Goal: Contribute content

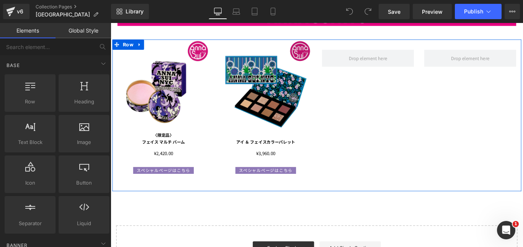
scroll to position [115, 0]
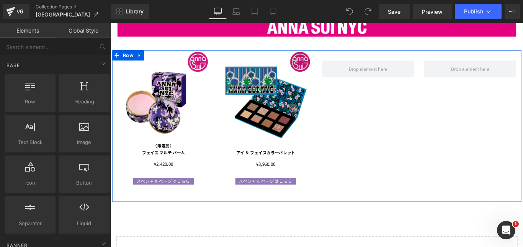
click at [274, 110] on img at bounding box center [284, 105] width 103 height 103
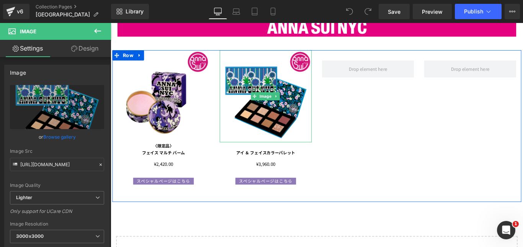
drag, startPoint x: 334, startPoint y: 103, endPoint x: 351, endPoint y: 101, distance: 17.3
click at [338, 102] on div "Image アイ ＆ フェイスカラー パレット Text Block ¥0 ¥3,960.00 (P) Price Product スペシャルページはこちら …" at bounding box center [284, 135] width 115 height 140
click at [340, 102] on div "Image 〈限定品〉 フェイス マルチ バーム Text Block ¥0 ¥2,420.00 (P) Price Product スペシャルページはこちら…" at bounding box center [341, 139] width 459 height 170
click at [348, 101] on div "Image 〈限定品〉 フェイス マルチ バーム Text Block ¥0 ¥2,420.00 (P) Price Product スペシャルページはこちら…" at bounding box center [341, 139] width 459 height 170
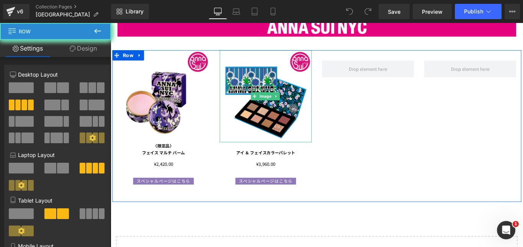
click at [351, 101] on div "Image 〈限定品〉 フェイス マルチ バーム Text Block ¥0 ¥2,420.00 (P) Price Product スペシャルページはこちら…" at bounding box center [341, 139] width 459 height 170
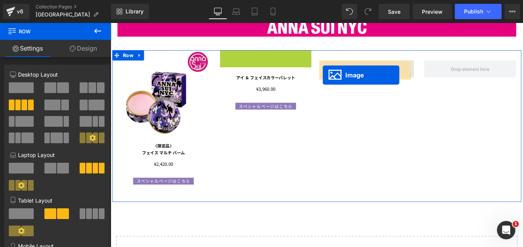
drag, startPoint x: 269, startPoint y: 104, endPoint x: 348, endPoint y: 81, distance: 83.0
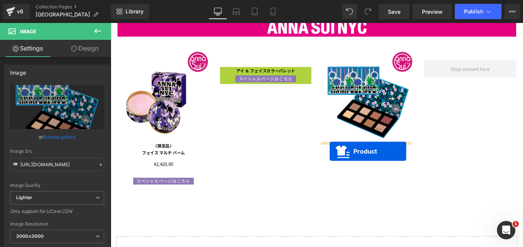
drag, startPoint x: 264, startPoint y: 76, endPoint x: 357, endPoint y: 167, distance: 129.6
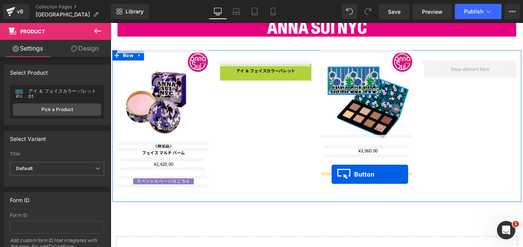
drag, startPoint x: 269, startPoint y: 71, endPoint x: 358, endPoint y: 193, distance: 151.6
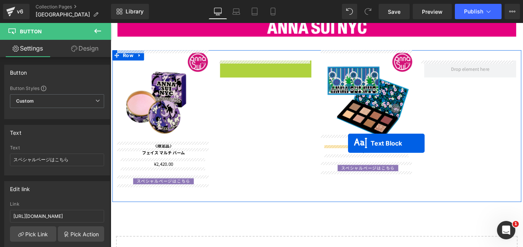
drag, startPoint x: 260, startPoint y: 72, endPoint x: 377, endPoint y: 158, distance: 145.6
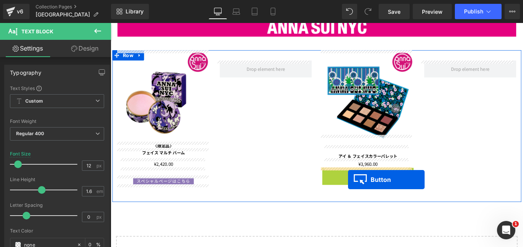
drag, startPoint x: 383, startPoint y: 189, endPoint x: 376, endPoint y: 198, distance: 10.9
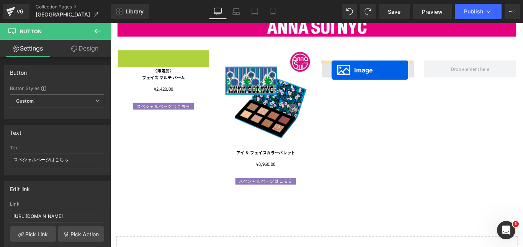
drag, startPoint x: 154, startPoint y: 104, endPoint x: 359, endPoint y: 76, distance: 207.0
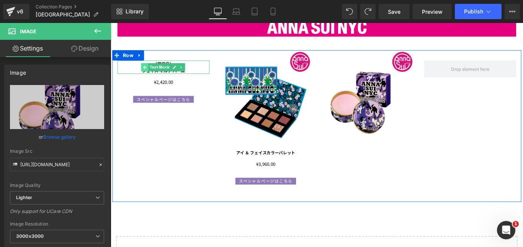
click at [147, 70] on icon at bounding box center [149, 72] width 4 height 4
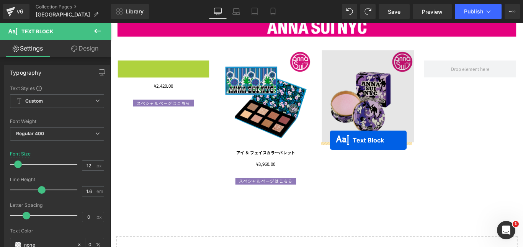
drag, startPoint x: 146, startPoint y: 70, endPoint x: 357, endPoint y: 155, distance: 227.3
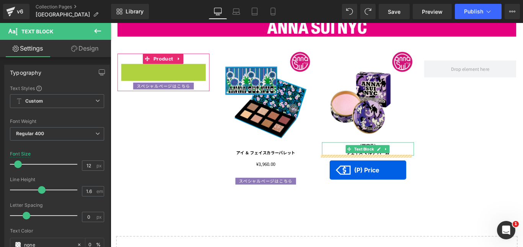
drag, startPoint x: 148, startPoint y: 73, endPoint x: 357, endPoint y: 188, distance: 237.6
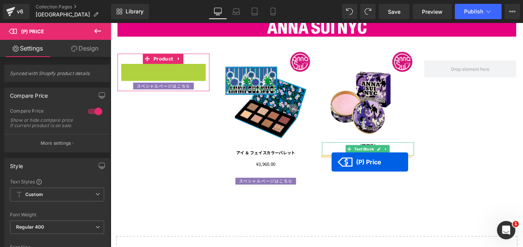
drag, startPoint x: 149, startPoint y: 73, endPoint x: 359, endPoint y: 181, distance: 235.9
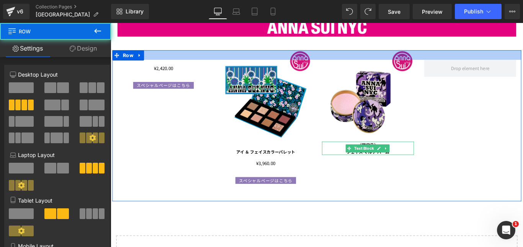
click at [148, 64] on div "¥0 ¥2,420.00 (P) Price Product スペシャルページはこちら Button Image アイ ＆ フェイスカラー パレット Text…" at bounding box center [341, 138] width 459 height 169
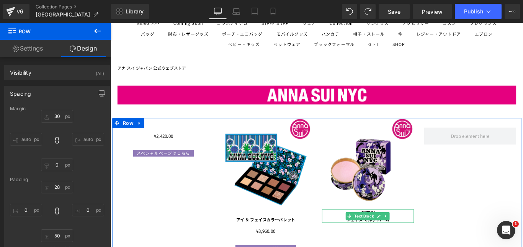
scroll to position [38, 0]
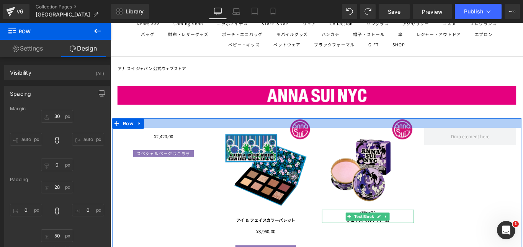
click at [148, 140] on div at bounding box center [341, 135] width 459 height 11
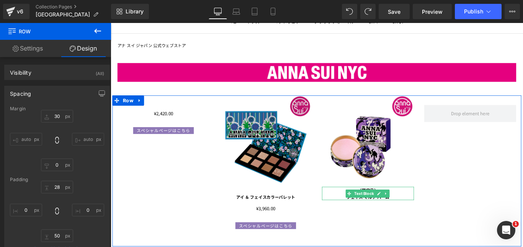
scroll to position [77, 0]
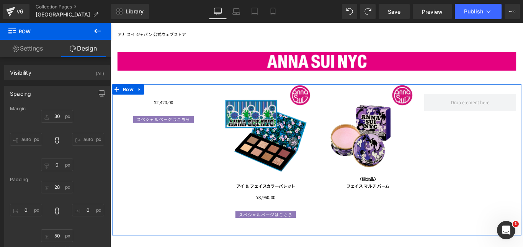
type input "30"
type input "0"
type input "28"
type input "0"
type input "50"
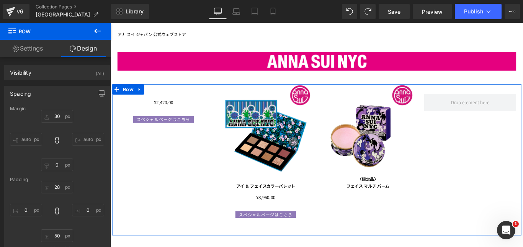
type input "0"
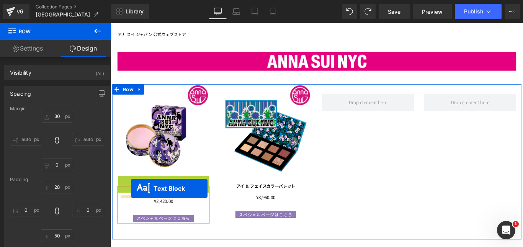
drag, startPoint x: 147, startPoint y: 199, endPoint x: 134, endPoint y: 208, distance: 15.7
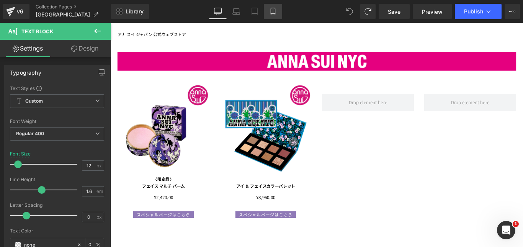
click at [275, 14] on icon at bounding box center [272, 14] width 4 height 0
type input "10"
type input "0"
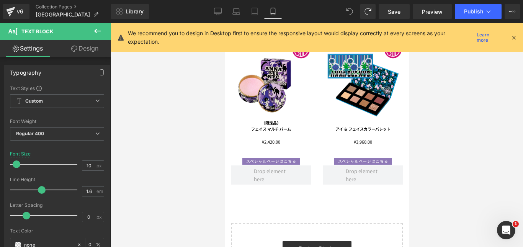
scroll to position [0, 0]
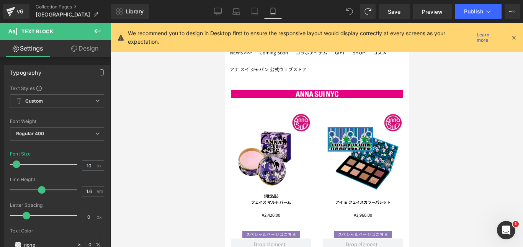
click at [299, 121] on div "Image 〈限定品〉 フェイス マルチ バーム Text Block ¥0 ¥2,420.00 (P) Price Product スペシャルページはこちら…" at bounding box center [317, 185] width 184 height 144
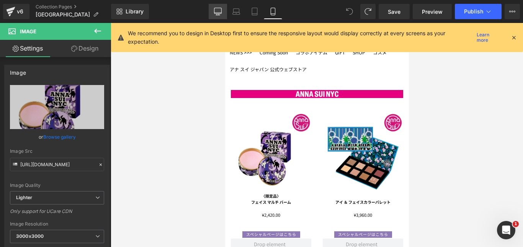
click at [215, 10] on icon at bounding box center [218, 12] width 8 height 8
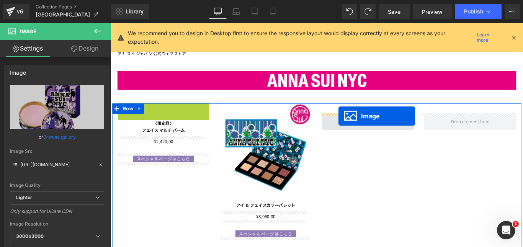
drag, startPoint x: 154, startPoint y: 163, endPoint x: 366, endPoint y: 127, distance: 215.0
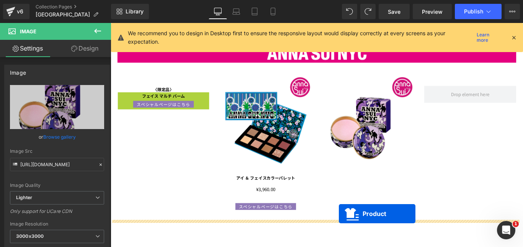
scroll to position [93, 0]
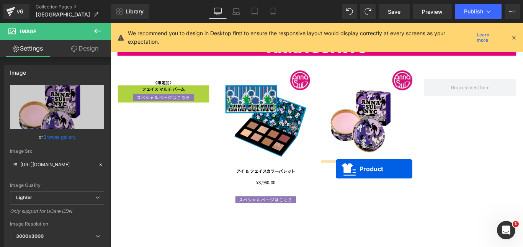
drag, startPoint x: 150, startPoint y: 135, endPoint x: 363, endPoint y: 187, distance: 220.0
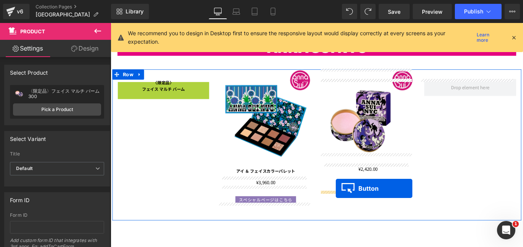
drag, startPoint x: 152, startPoint y: 93, endPoint x: 363, endPoint y: 208, distance: 240.2
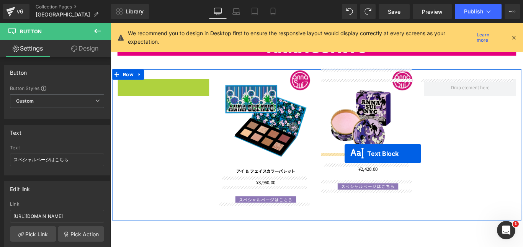
drag, startPoint x: 146, startPoint y: 92, endPoint x: 373, endPoint y: 169, distance: 240.5
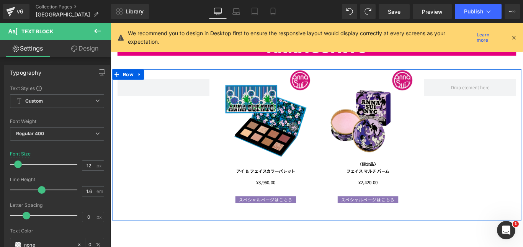
click at [472, 200] on div "Image アイ ＆ フェイスカラー パレット Text Block ¥0 ¥3,960.00 (P) Price Product スペシャルページはこちら …" at bounding box center [341, 159] width 459 height 169
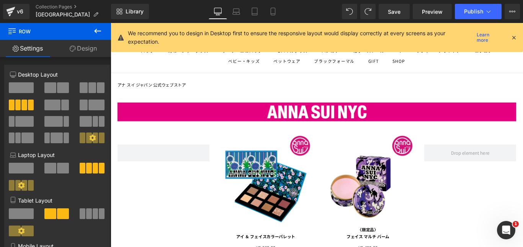
scroll to position [17, 0]
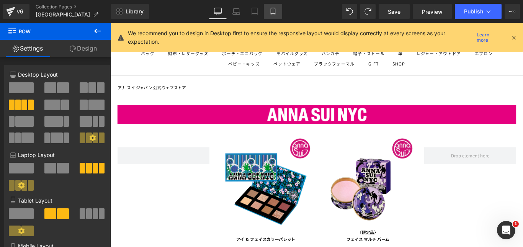
click at [273, 10] on icon at bounding box center [273, 12] width 8 height 8
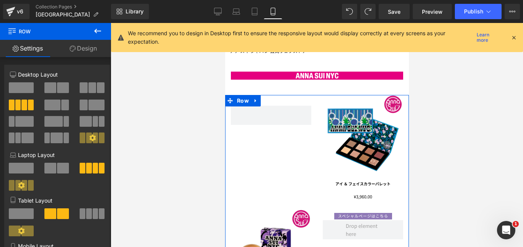
scroll to position [0, 0]
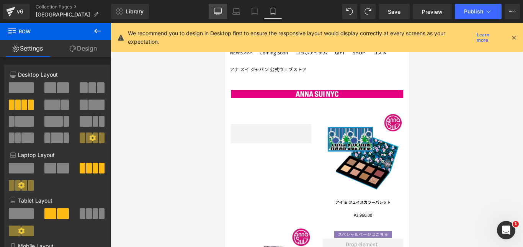
click at [218, 10] on icon at bounding box center [218, 12] width 8 height 8
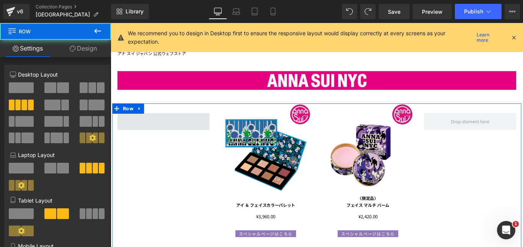
click at [181, 135] on span at bounding box center [169, 133] width 103 height 19
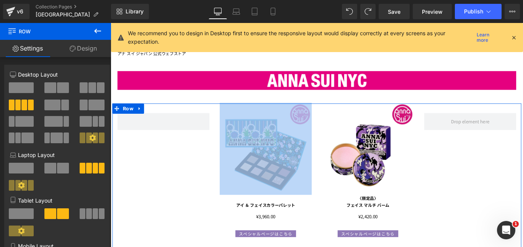
click at [151, 143] on div "Image アイ ＆ フェイスカラー パレット Text Block ¥0 ¥3,960.00 (P) Price Product スペシャルページはこちら …" at bounding box center [341, 197] width 459 height 169
click at [172, 133] on span at bounding box center [169, 133] width 103 height 19
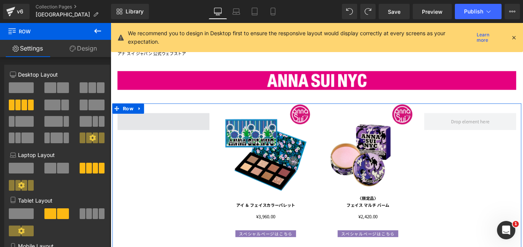
click at [175, 137] on span at bounding box center [169, 133] width 103 height 19
click at [75, 46] on link "Design" at bounding box center [82, 48] width 55 height 17
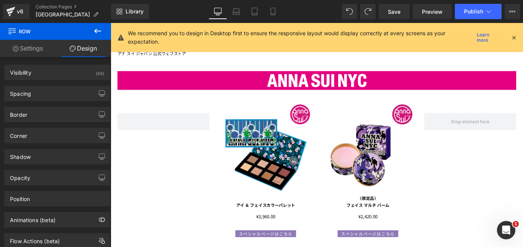
click at [98, 31] on icon at bounding box center [97, 31] width 7 height 5
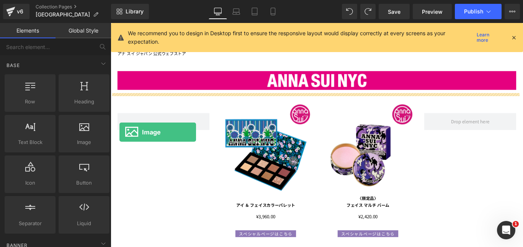
drag, startPoint x: 193, startPoint y: 162, endPoint x: 121, endPoint y: 145, distance: 74.2
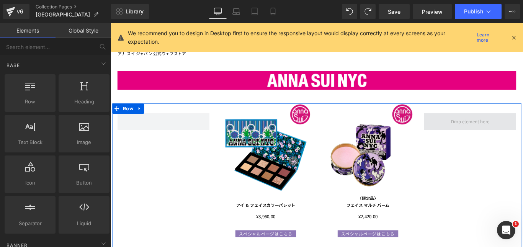
click at [508, 133] on span at bounding box center [514, 134] width 49 height 12
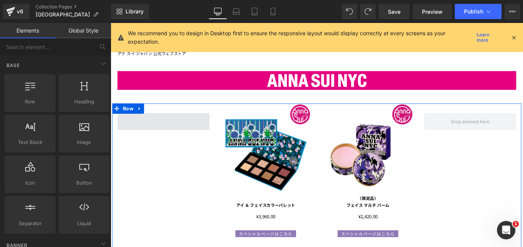
click at [185, 139] on span at bounding box center [169, 133] width 103 height 19
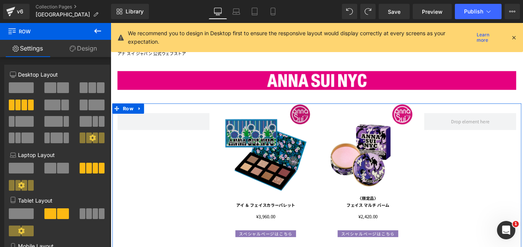
click at [285, 143] on img at bounding box center [284, 163] width 103 height 103
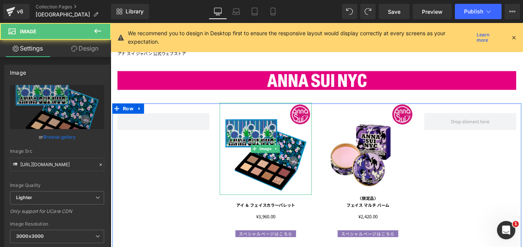
click at [157, 145] on div "Image アイ ＆ フェイスカラー パレット Text Block ¥0 ¥3,960.00 (P) Price Product スペシャルページはこちら …" at bounding box center [341, 197] width 459 height 169
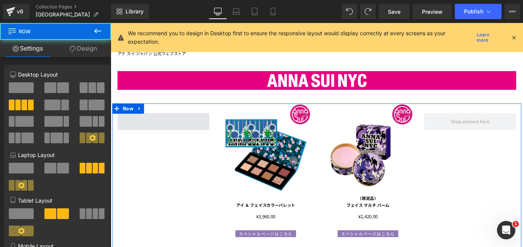
click at [157, 136] on span at bounding box center [169, 133] width 103 height 19
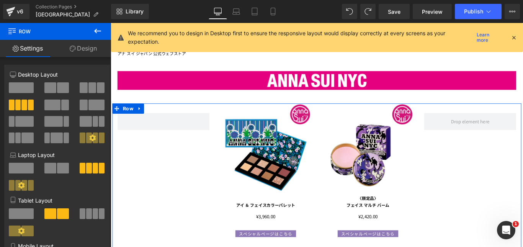
click at [28, 104] on span at bounding box center [31, 104] width 6 height 11
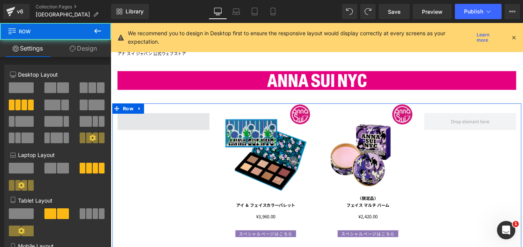
click at [186, 137] on span at bounding box center [169, 133] width 103 height 19
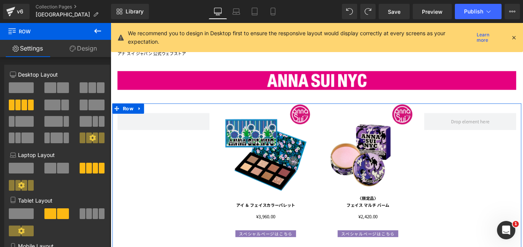
click at [80, 51] on link "Design" at bounding box center [82, 48] width 55 height 17
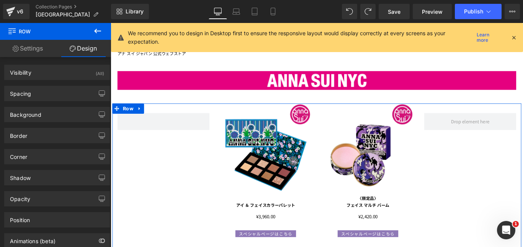
click at [26, 47] on link "Settings" at bounding box center [27, 48] width 55 height 17
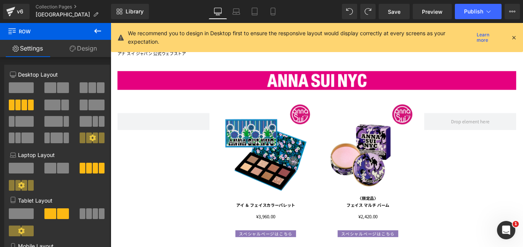
click at [102, 33] on icon at bounding box center [97, 30] width 9 height 9
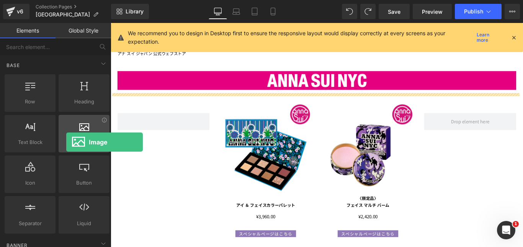
drag, startPoint x: 81, startPoint y: 139, endPoint x: 67, endPoint y: 136, distance: 14.9
click at [65, 136] on div "Image images, photos, alts, uploads" at bounding box center [84, 133] width 51 height 37
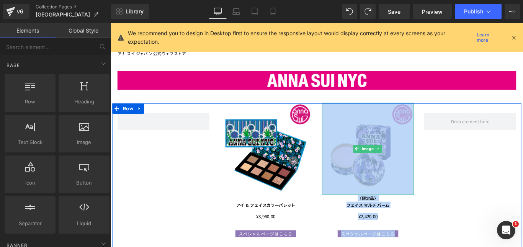
drag, startPoint x: 501, startPoint y: 130, endPoint x: 462, endPoint y: 144, distance: 41.0
click at [424, 142] on div "Image アイ ＆ フェイスカラー パレット Text Block ¥0 ¥3,960.00 (P) Price Product スペシャルページはこちら …" at bounding box center [341, 197] width 459 height 169
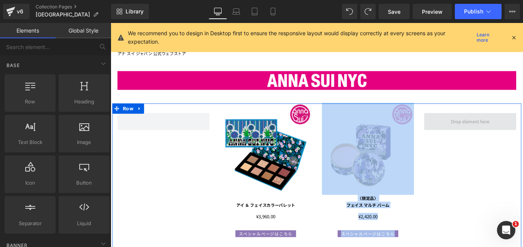
click at [496, 137] on span at bounding box center [514, 134] width 49 height 12
click at [184, 213] on div "Image アイ ＆ フェイスカラー パレット Text Block ¥0 ¥3,960.00 (P) Price Product スペシャルページはこちら …" at bounding box center [341, 197] width 459 height 169
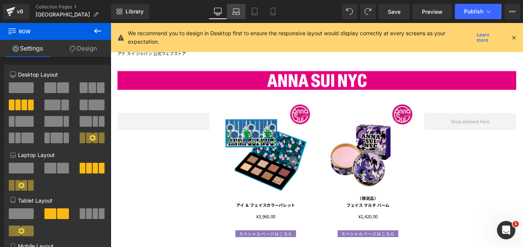
click at [238, 11] on icon at bounding box center [236, 12] width 8 height 8
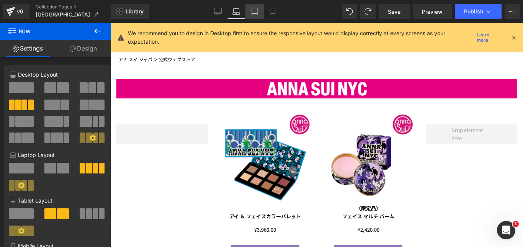
click at [259, 10] on link "Tablet" at bounding box center [254, 11] width 18 height 15
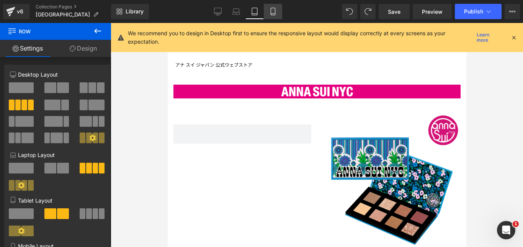
click at [273, 11] on icon at bounding box center [273, 12] width 8 height 8
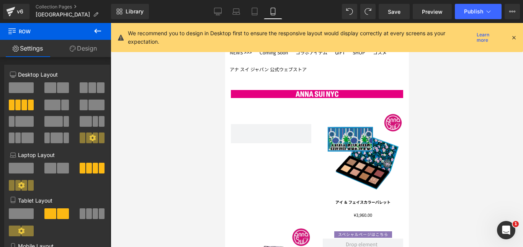
click at [207, 11] on div "Library Mobile Desktop Laptop Tablet Mobile Save Preview Publish Scheduled View…" at bounding box center [317, 11] width 412 height 15
click at [217, 11] on icon at bounding box center [218, 12] width 8 height 8
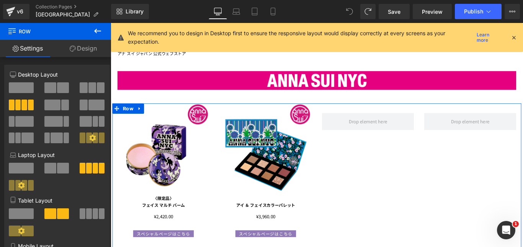
click at [391, 172] on div "Image 〈限定品〉 フェイス マルチ バーム Text Block ¥0 ¥2,420.00 (P) Price Product スペシャルページはこちら…" at bounding box center [341, 197] width 459 height 169
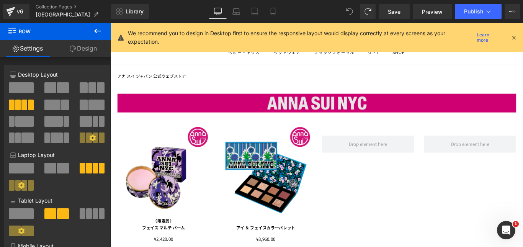
scroll to position [17, 0]
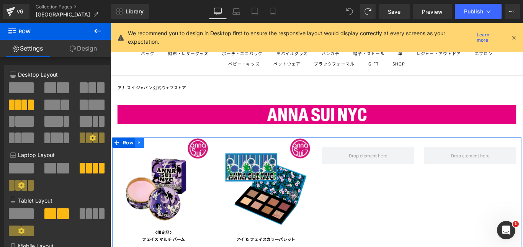
click at [140, 156] on icon at bounding box center [142, 158] width 5 height 6
click at [150, 156] on icon at bounding box center [152, 157] width 5 height 5
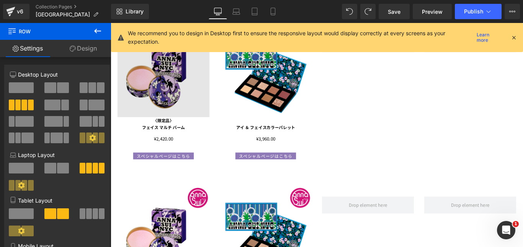
scroll to position [104, 0]
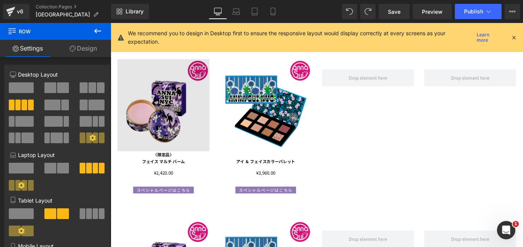
click at [163, 126] on img at bounding box center [169, 115] width 103 height 103
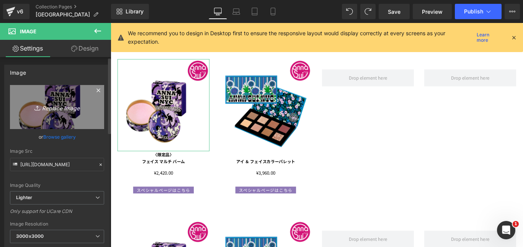
click at [54, 106] on icon "Replace Image" at bounding box center [56, 107] width 61 height 10
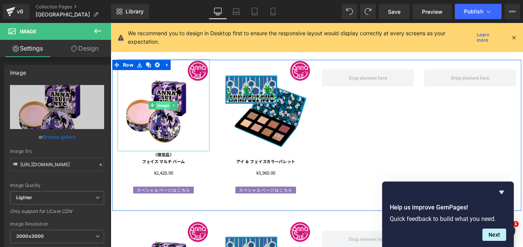
click at [163, 115] on span "Image" at bounding box center [169, 115] width 16 height 9
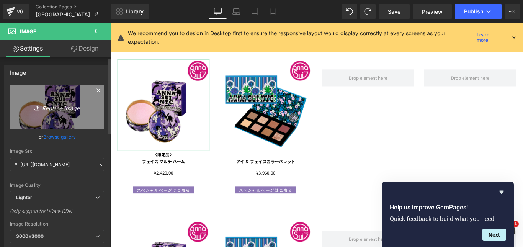
click at [52, 108] on icon "Replace Image" at bounding box center [56, 107] width 61 height 10
type input "C:\fakepath\3COLOR_PALETTE_All_01.png"
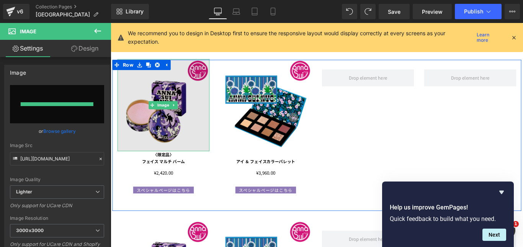
type input "[URL][DOMAIN_NAME]"
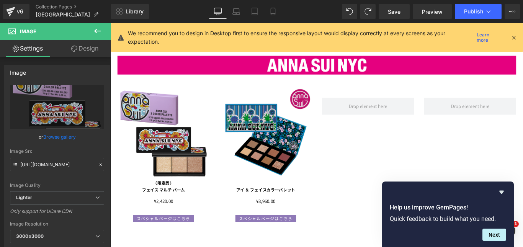
scroll to position [66, 0]
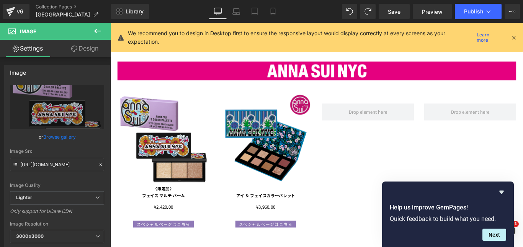
click at [273, 139] on img at bounding box center [284, 153] width 103 height 103
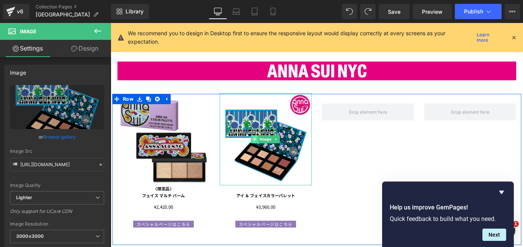
click at [270, 153] on icon at bounding box center [272, 153] width 4 height 5
click at [271, 153] on icon at bounding box center [272, 153] width 4 height 4
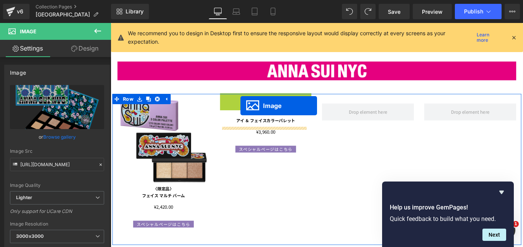
drag, startPoint x: 286, startPoint y: 152, endPoint x: 254, endPoint y: 113, distance: 51.1
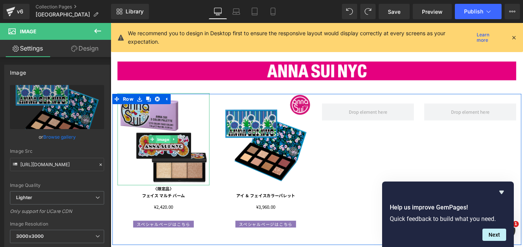
click at [161, 153] on span "Image" at bounding box center [169, 153] width 16 height 9
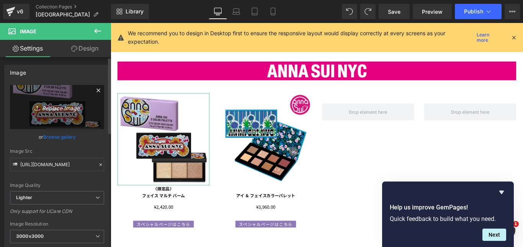
click at [36, 107] on icon at bounding box center [38, 108] width 8 height 8
type input "C:\fakepath\cutout_01_2_logo.jpg"
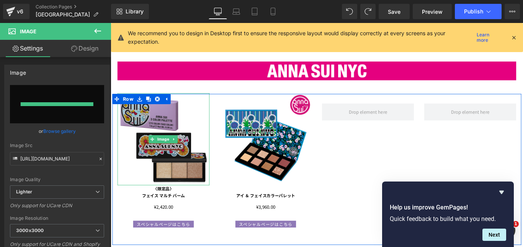
type input "[URL][DOMAIN_NAME]"
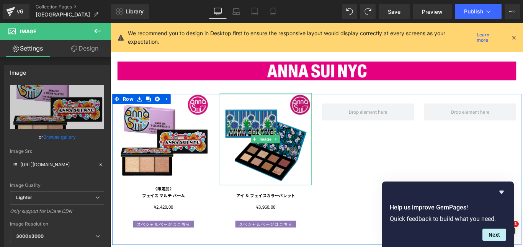
click at [310, 150] on img at bounding box center [284, 153] width 103 height 103
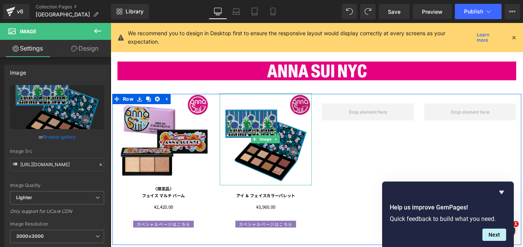
drag, startPoint x: 268, startPoint y: 151, endPoint x: 289, endPoint y: 150, distance: 21.5
click at [283, 150] on img at bounding box center [284, 153] width 103 height 103
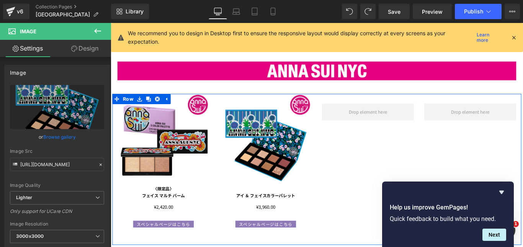
click at [362, 152] on div "Image 〈限定品〉 フェイス マルチ バーム Text Block ¥0 ¥2,420.00 (P) Price Product スペシャルページはこちら…" at bounding box center [341, 187] width 459 height 169
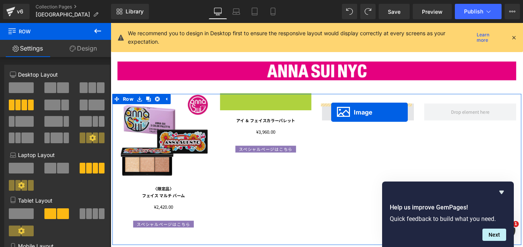
drag, startPoint x: 269, startPoint y: 153, endPoint x: 358, endPoint y: 123, distance: 93.8
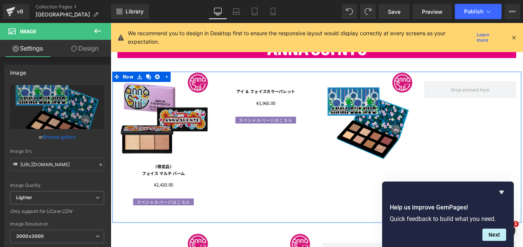
scroll to position [104, 0]
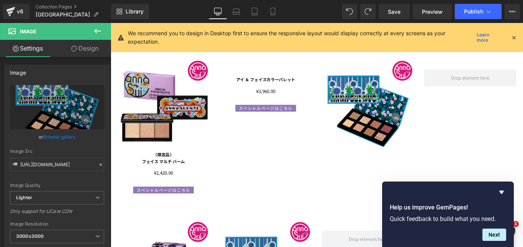
drag, startPoint x: 500, startPoint y: 191, endPoint x: 496, endPoint y: 190, distance: 4.5
click at [501, 191] on icon "Hide survey" at bounding box center [501, 192] width 5 height 3
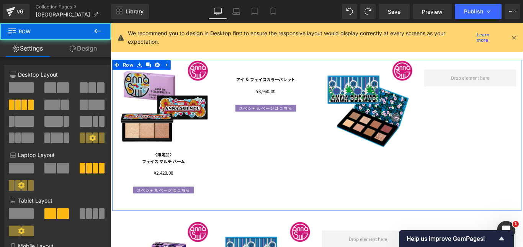
drag, startPoint x: 329, startPoint y: 135, endPoint x: 325, endPoint y: 130, distance: 6.7
click at [325, 130] on div "Image 〈限定品〉 フェイス マルチ バーム Text Block ¥0 ¥2,420.00 (P) Price Product スペシャルページはこちら…" at bounding box center [341, 148] width 459 height 169
click at [310, 115] on div "Image 〈限定品〉 フェイス マルチ バーム Text Block ¥0 ¥2,420.00 (P) Price Product スペシャルページはこちら…" at bounding box center [341, 148] width 459 height 169
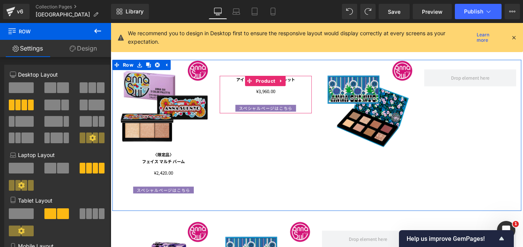
click at [269, 91] on span at bounding box center [267, 87] width 10 height 11
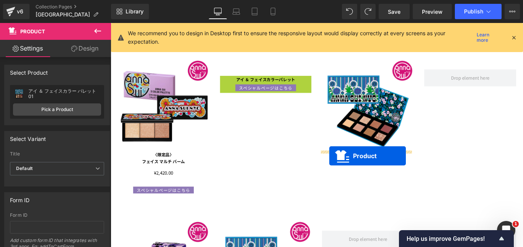
drag, startPoint x: 264, startPoint y: 87, endPoint x: 356, endPoint y: 172, distance: 125.3
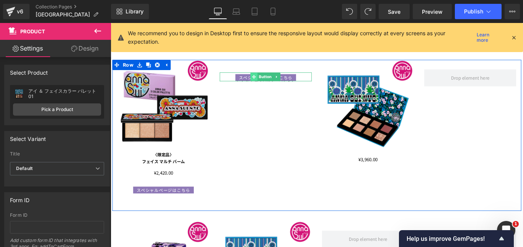
click at [269, 83] on icon at bounding box center [271, 83] width 4 height 4
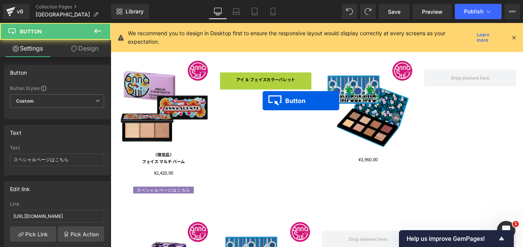
drag, startPoint x: 269, startPoint y: 83, endPoint x: 296, endPoint y: 149, distance: 71.5
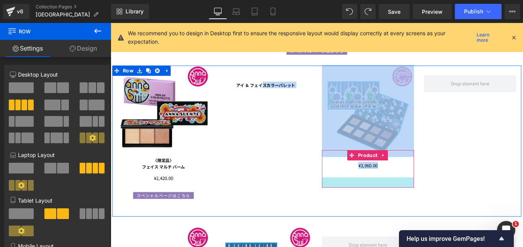
drag, startPoint x: 296, startPoint y: 149, endPoint x: 345, endPoint y: 187, distance: 61.8
click at [366, 197] on div "Image 〈限定品〉 フェイス マルチ バーム Text Block ¥0 ¥2,420.00 (P) Price Product スペシャルページはこちら…" at bounding box center [341, 155] width 459 height 169
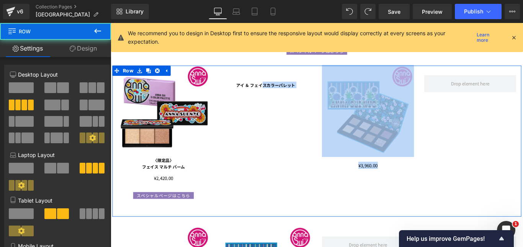
drag, startPoint x: 287, startPoint y: 163, endPoint x: 277, endPoint y: 141, distance: 24.3
click at [287, 162] on div "Image 〈限定品〉 フェイス マルチ バーム Text Block ¥0 ¥2,420.00 (P) Price Product スペシャルページはこちら…" at bounding box center [341, 155] width 459 height 169
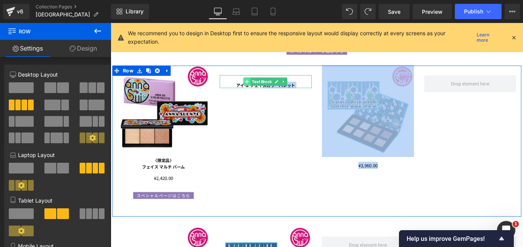
click at [262, 88] on icon at bounding box center [264, 88] width 4 height 4
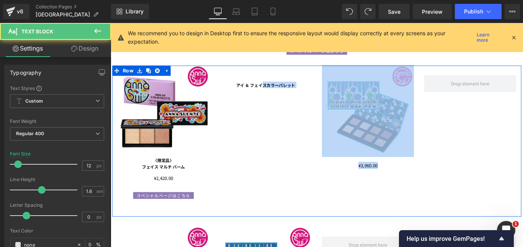
click at [323, 136] on div "Image 〈限定品〉 フェイス マルチ バーム Text Block ¥0 ¥2,420.00 (P) Price Product スペシャルページはこちら…" at bounding box center [341, 155] width 459 height 169
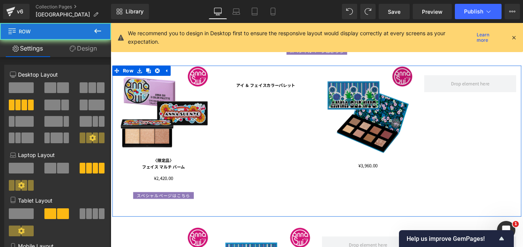
click at [419, 125] on img at bounding box center [399, 121] width 103 height 103
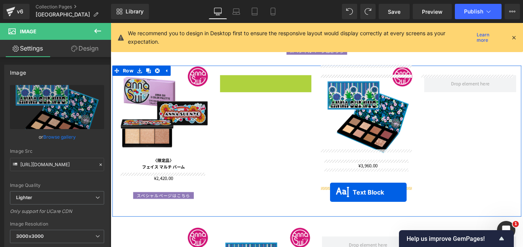
drag, startPoint x: 260, startPoint y: 87, endPoint x: 376, endPoint y: 205, distance: 165.0
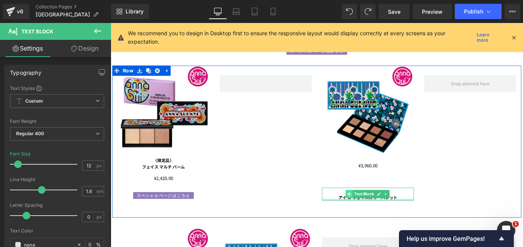
click at [376, 213] on icon at bounding box center [378, 215] width 4 height 5
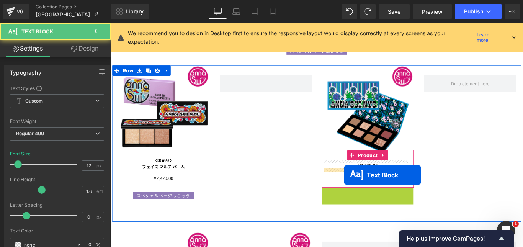
drag, startPoint x: 374, startPoint y: 212, endPoint x: 351, endPoint y: 169, distance: 48.8
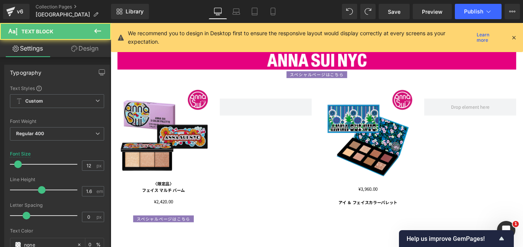
scroll to position [66, 0]
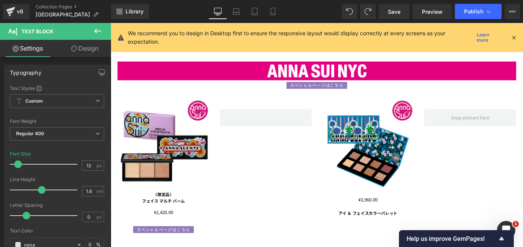
drag, startPoint x: 310, startPoint y: 92, endPoint x: 314, endPoint y: 94, distance: 5.0
click at [312, 92] on span "スペシャルページはこちら" at bounding box center [342, 93] width 60 height 8
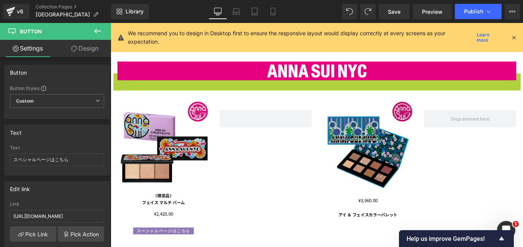
drag, startPoint x: 326, startPoint y: 88, endPoint x: 347, endPoint y: 171, distance: 86.4
click at [342, 150] on div "Image 〈限定品〉 フェイス マルチ バーム Text Block ¥0 ¥2,420.00 (P) Price Product スペシャルページはこちら…" at bounding box center [341, 194] width 459 height 169
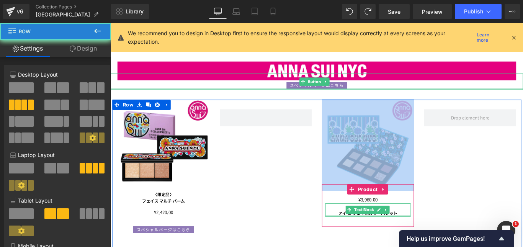
drag, startPoint x: 368, startPoint y: 231, endPoint x: 372, endPoint y: 240, distance: 10.6
click at [372, 238] on div "アイ ＆ フェイスカラー パレット Text Block" at bounding box center [400, 232] width 96 height 15
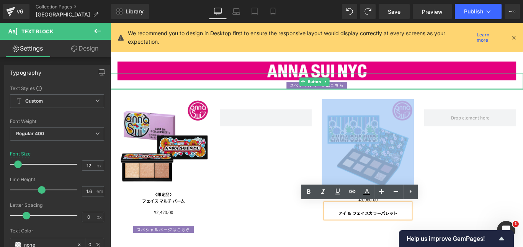
drag, startPoint x: 372, startPoint y: 240, endPoint x: 340, endPoint y: 257, distance: 36.4
click at [372, 242] on div "アイ ＆ フェイスカラー パレット Text Block" at bounding box center [400, 233] width 96 height 16
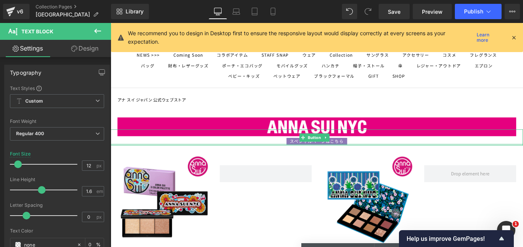
scroll to position [0, 0]
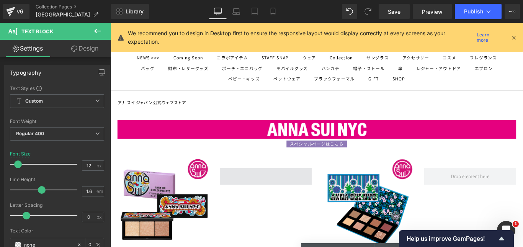
click at [297, 194] on span at bounding box center [284, 195] width 103 height 19
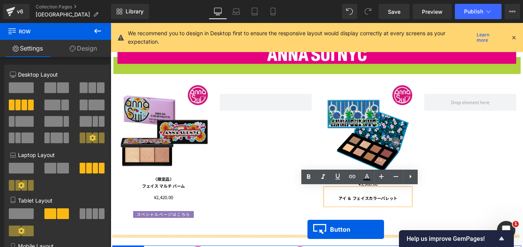
scroll to position [122, 0]
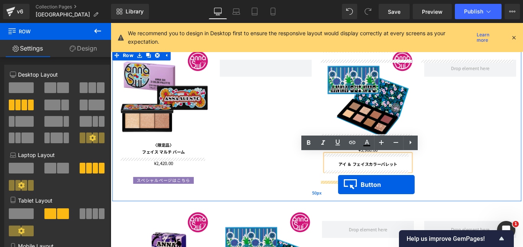
drag, startPoint x: 325, startPoint y: 153, endPoint x: 366, endPoint y: 204, distance: 65.6
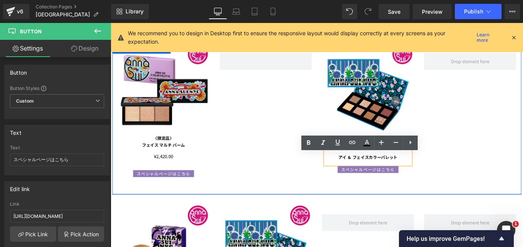
click at [281, 176] on div "Image 〈限定品〉 フェイス マルチ バーム Text Block ¥0 ¥2,420.00 (P) Price Product スペシャルページはこちら…" at bounding box center [341, 130] width 459 height 169
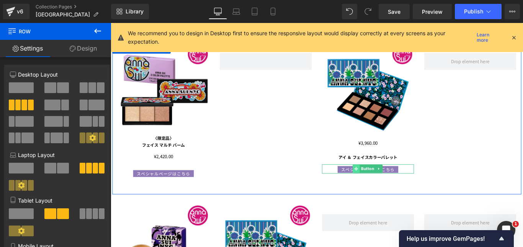
click at [384, 184] on icon at bounding box center [386, 186] width 4 height 5
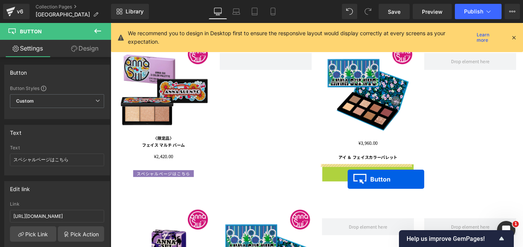
drag, startPoint x: 384, startPoint y: 186, endPoint x: 376, endPoint y: 198, distance: 14.2
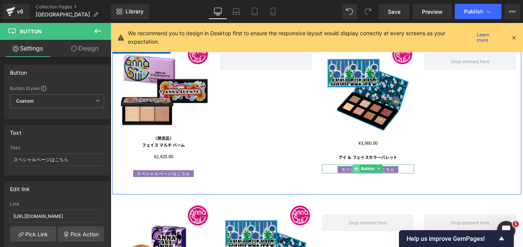
click at [387, 185] on span at bounding box center [386, 186] width 8 height 9
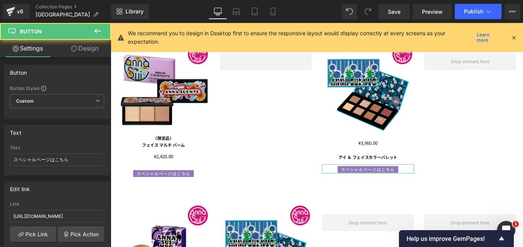
click at [83, 49] on link "Design" at bounding box center [84, 48] width 55 height 17
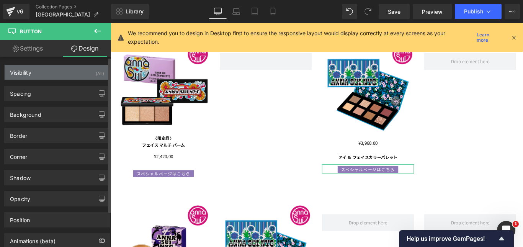
type input "-30"
type input "0"
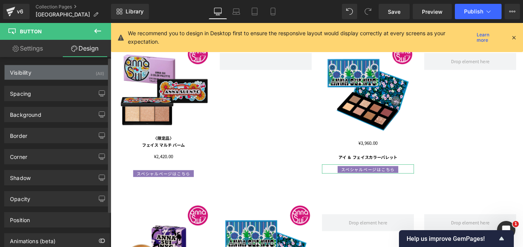
type input "10"
type input "0"
type input "10"
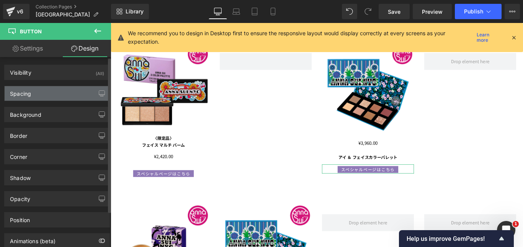
click at [48, 92] on div "Spacing" at bounding box center [57, 93] width 105 height 15
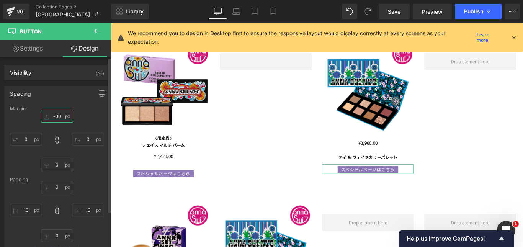
click at [52, 116] on input "-30" at bounding box center [57, 116] width 32 height 13
click at [62, 116] on input "-30" at bounding box center [57, 116] width 32 height 13
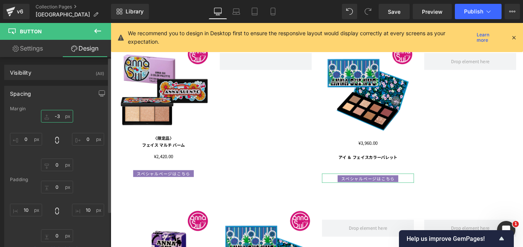
type input "-"
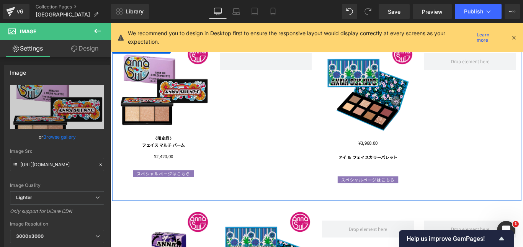
click at [180, 189] on icon at bounding box center [182, 191] width 4 height 5
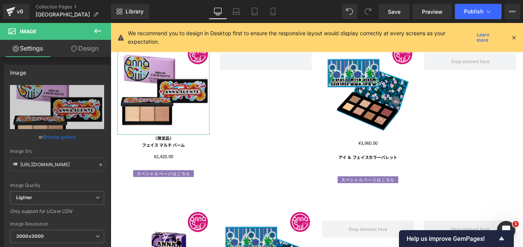
click at [85, 46] on link "Design" at bounding box center [84, 48] width 55 height 17
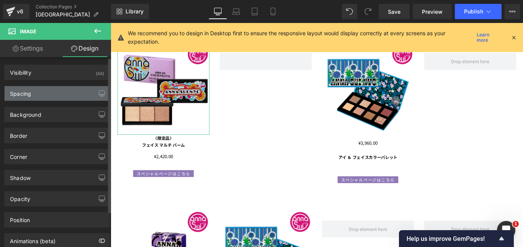
click at [45, 90] on div "Spacing" at bounding box center [57, 93] width 105 height 15
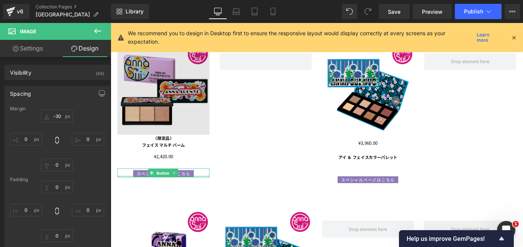
drag, startPoint x: 150, startPoint y: 194, endPoint x: 120, endPoint y: 143, distance: 58.7
click at [150, 194] on div "スペシャルページはこちら Button" at bounding box center [169, 191] width 103 height 10
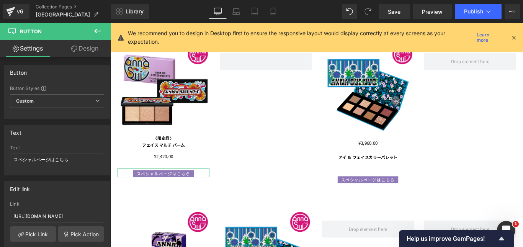
click at [89, 45] on link "Design" at bounding box center [84, 48] width 55 height 17
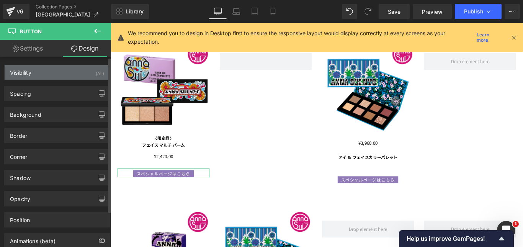
click at [41, 70] on div "Visibility (All)" at bounding box center [57, 72] width 105 height 15
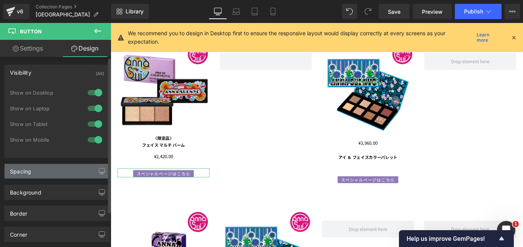
click at [34, 171] on div "Spacing" at bounding box center [57, 171] width 105 height 15
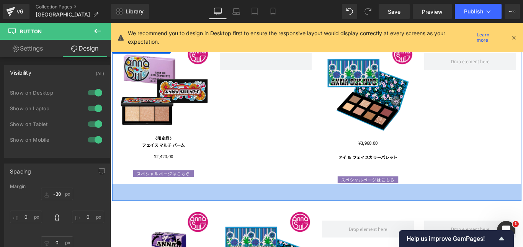
click at [358, 202] on div "スペシャルページはこちら Button" at bounding box center [399, 198] width 103 height 10
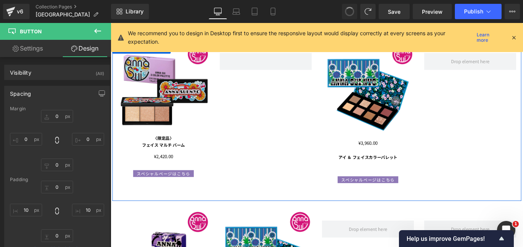
type input "0"
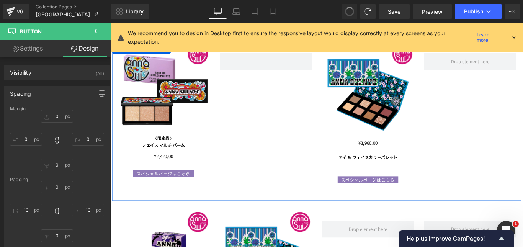
type input "10"
type input "0"
type input "10"
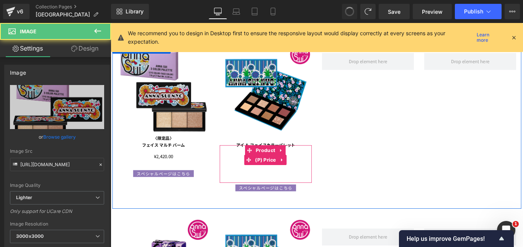
type input "[URL][DOMAIN_NAME]"
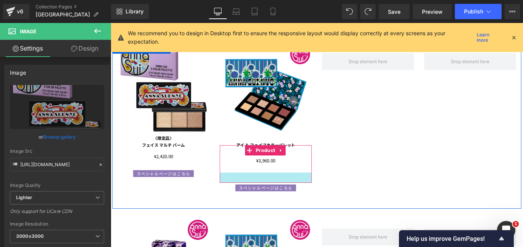
click at [286, 199] on div at bounding box center [284, 196] width 103 height 11
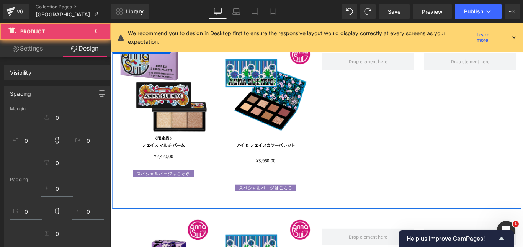
click at [282, 210] on div "スペシャルページはこちら Button" at bounding box center [284, 207] width 103 height 10
click at [279, 208] on span "Button" at bounding box center [284, 207] width 18 height 9
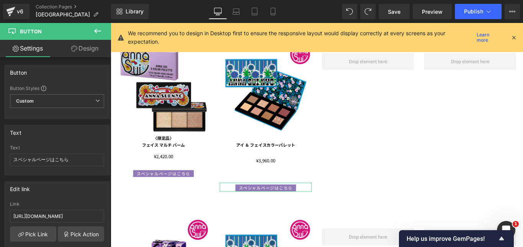
click at [85, 49] on link "Design" at bounding box center [84, 48] width 55 height 17
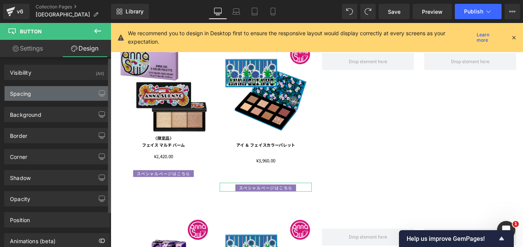
type input "0"
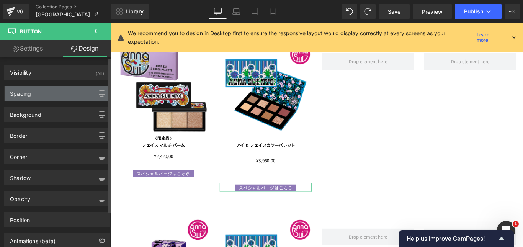
type input "10"
type input "0"
type input "10"
click at [45, 94] on div "Spacing" at bounding box center [57, 93] width 105 height 15
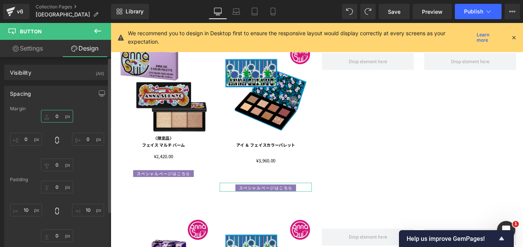
click at [60, 116] on input "0" at bounding box center [57, 116] width 32 height 13
type input "ー"
type input "ー３０"
type input "-30"
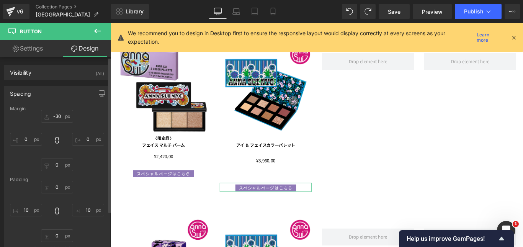
click at [103, 122] on div "Margin -30 -30 0px 0 0px 0 0px 0 [GEOGRAPHIC_DATA] 0px 0 10px 10 0px 0 10px 10 …" at bounding box center [57, 182] width 105 height 153
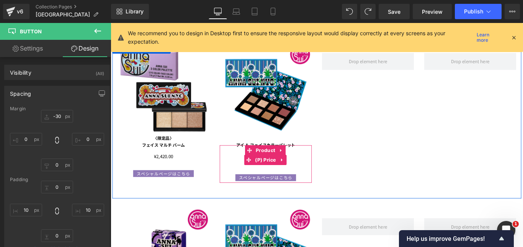
click at [240, 177] on div "¥0 ¥3,960.00" at bounding box center [285, 177] width 96 height 10
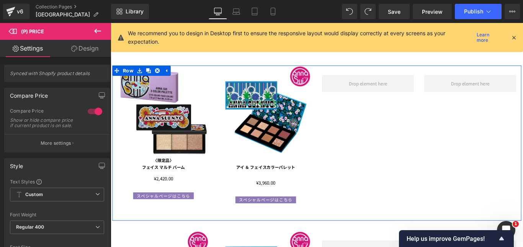
scroll to position [84, 0]
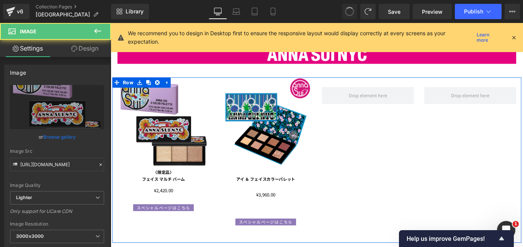
type input "[URL][DOMAIN_NAME]"
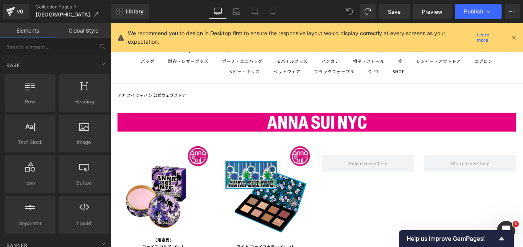
scroll to position [8, 0]
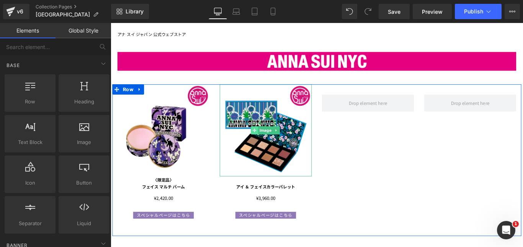
click at [268, 143] on span at bounding box center [272, 143] width 8 height 9
drag, startPoint x: 267, startPoint y: 143, endPoint x: 272, endPoint y: 143, distance: 5.0
click at [268, 143] on span at bounding box center [272, 143] width 8 height 9
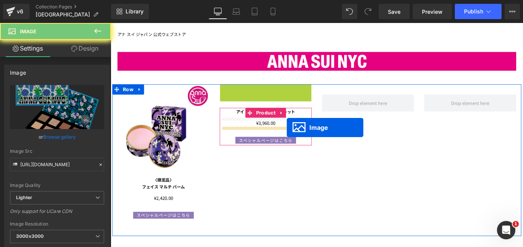
drag, startPoint x: 280, startPoint y: 143, endPoint x: 343, endPoint y: 122, distance: 66.2
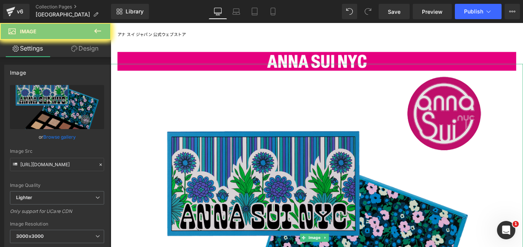
drag, startPoint x: 347, startPoint y: 118, endPoint x: 334, endPoint y: 134, distance: 20.4
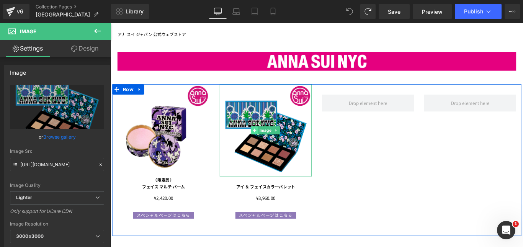
click at [270, 143] on icon at bounding box center [272, 144] width 4 height 4
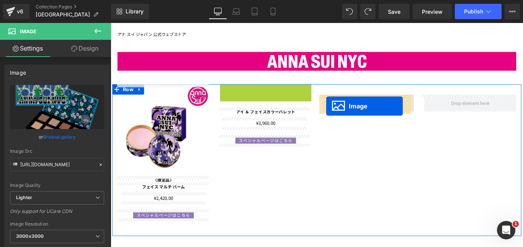
drag, startPoint x: 287, startPoint y: 142, endPoint x: 352, endPoint y: 116, distance: 70.6
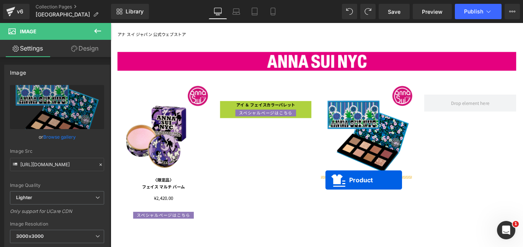
drag, startPoint x: 263, startPoint y: 115, endPoint x: 352, endPoint y: 199, distance: 122.6
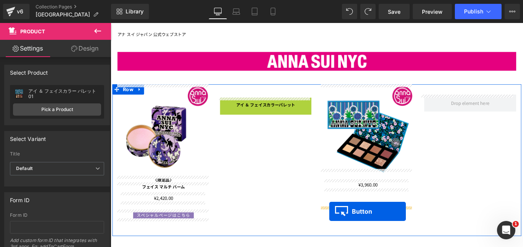
drag, startPoint x: 270, startPoint y: 113, endPoint x: 350, endPoint y: 236, distance: 147.1
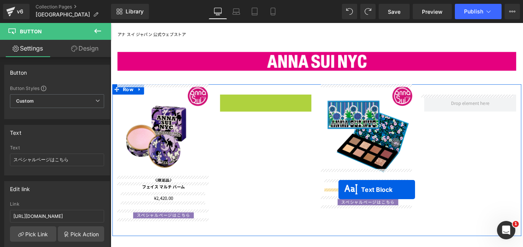
drag, startPoint x: 261, startPoint y: 110, endPoint x: 270, endPoint y: 213, distance: 102.9
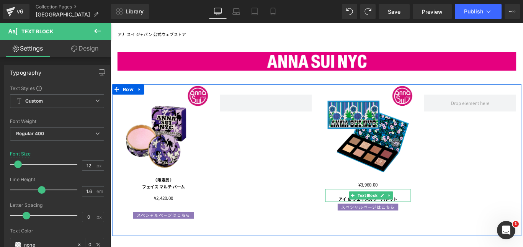
click at [274, 210] on div "Image 〈限定品〉 フェイス マルチ バーム Text Block ¥0 ¥2,420.00 (P) Price Product スペシャルページはこちら…" at bounding box center [341, 177] width 459 height 170
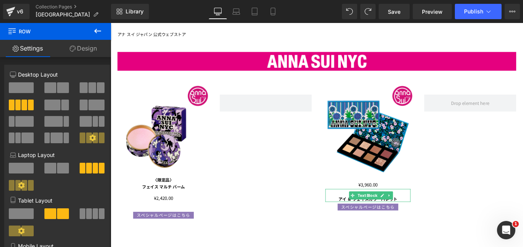
click at [278, 215] on div "Rendering Content" at bounding box center [261, 216] width 47 height 8
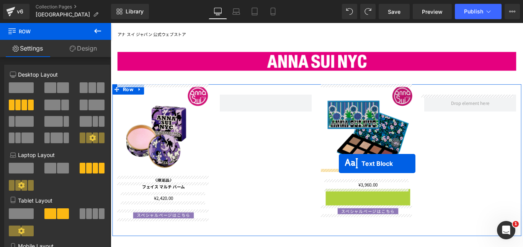
drag, startPoint x: 374, startPoint y: 215, endPoint x: 367, endPoint y: 181, distance: 34.7
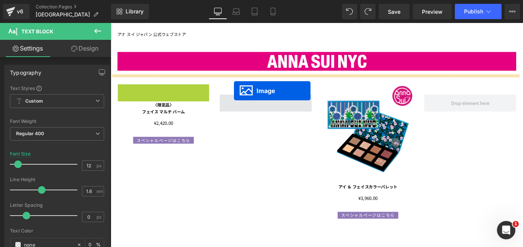
drag, startPoint x: 155, startPoint y: 143, endPoint x: 250, endPoint y: 112, distance: 100.4
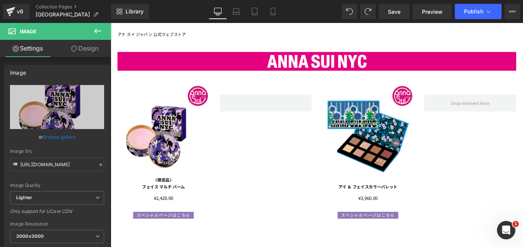
click at [98, 30] on icon at bounding box center [97, 30] width 9 height 9
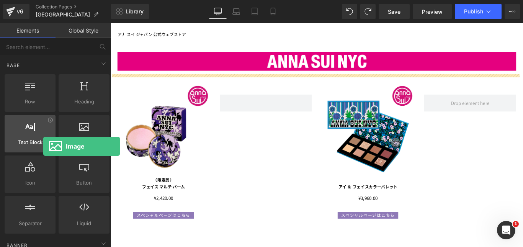
drag, startPoint x: 80, startPoint y: 138, endPoint x: 39, endPoint y: 139, distance: 40.2
click at [41, 138] on div "Row rows, columns, layouts, div Heading headings, titles, h1,h2,h3,h4,h5,h6 Tex…" at bounding box center [57, 154] width 108 height 162
